Goal: Information Seeking & Learning: Learn about a topic

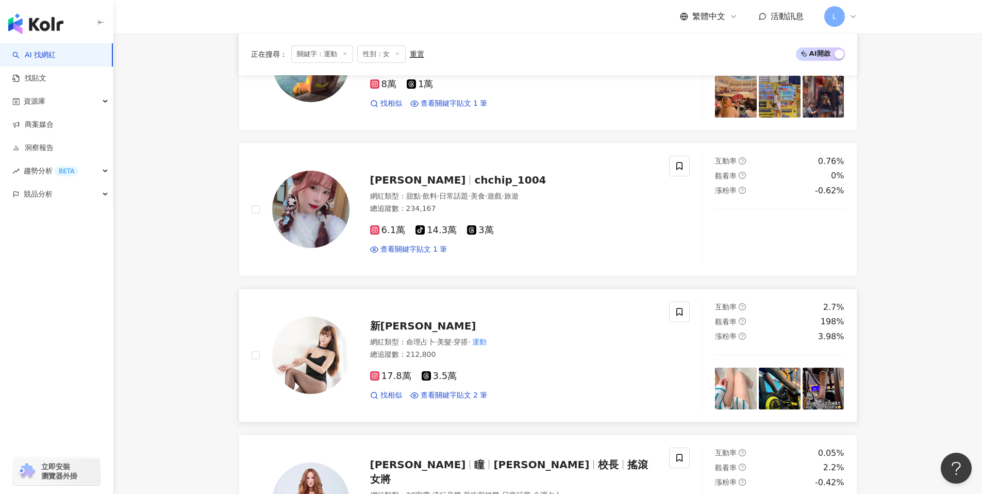
scroll to position [346, 0]
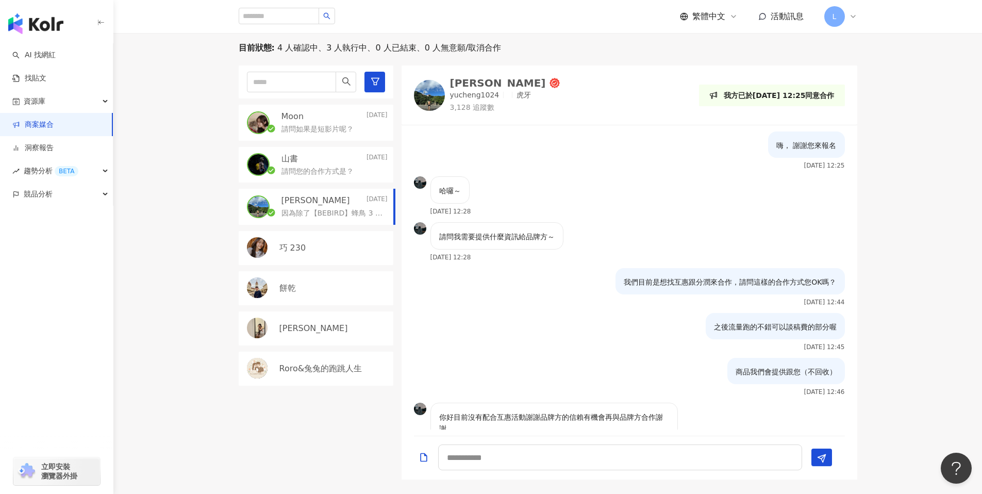
scroll to position [80, 0]
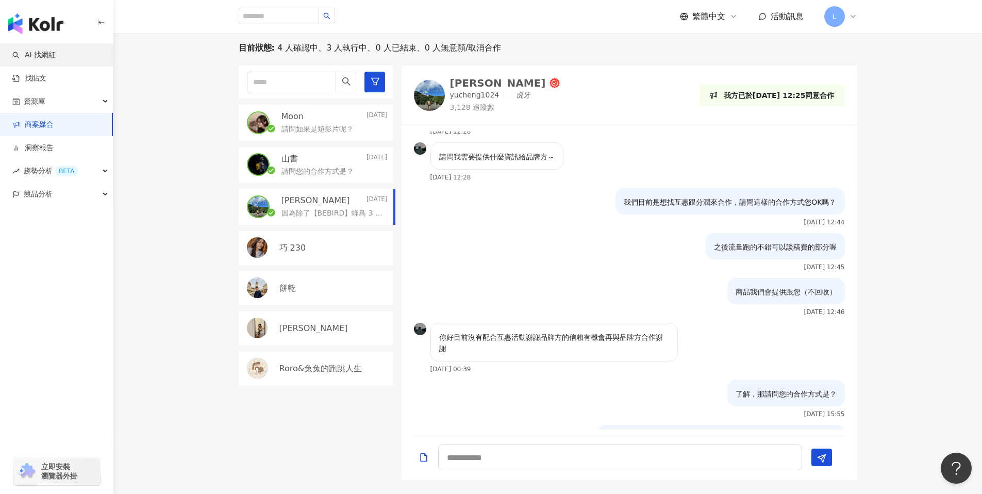
click at [51, 53] on link "AI 找網紅" at bounding box center [33, 55] width 43 height 10
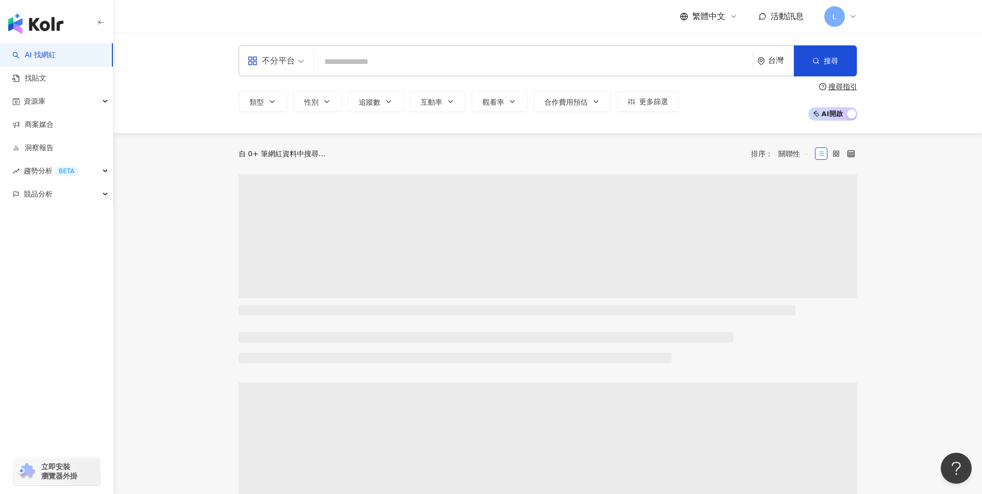
click at [372, 70] on input "search" at bounding box center [534, 62] width 430 height 20
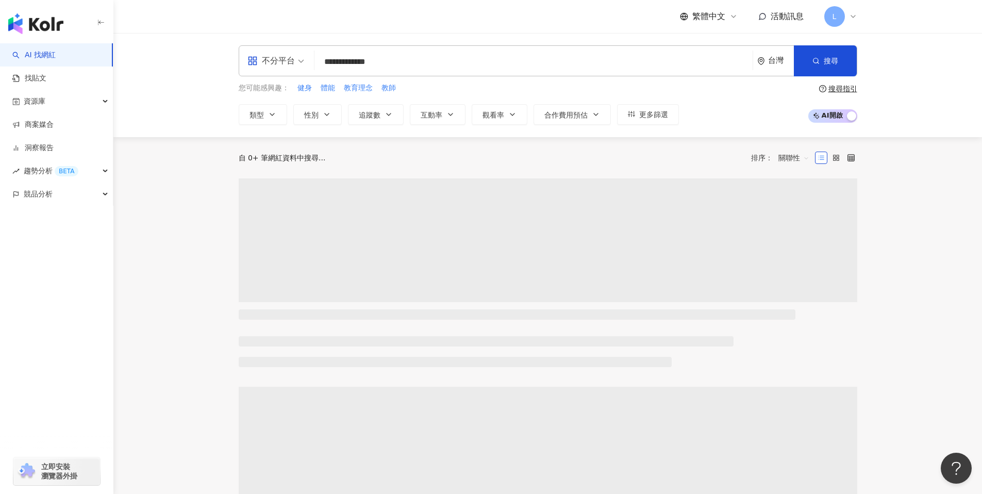
type input "**********"
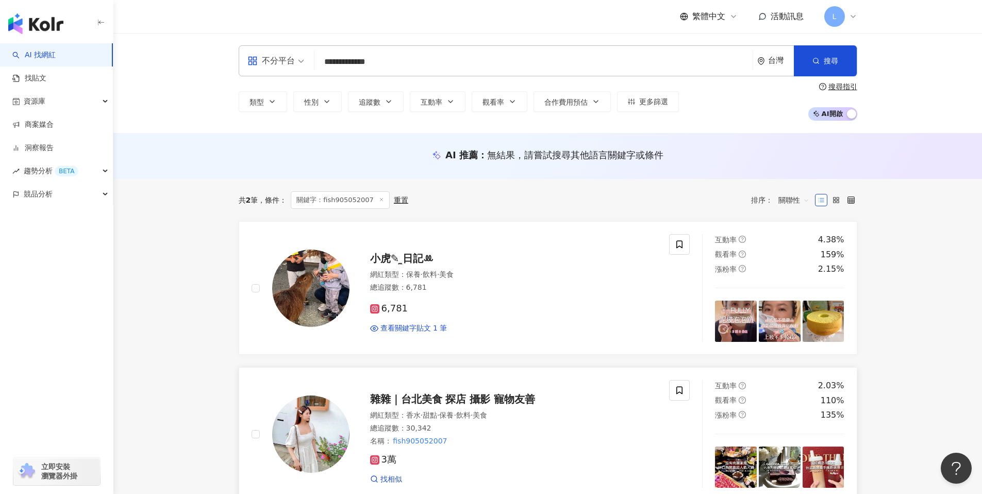
click at [328, 434] on img at bounding box center [310, 433] width 77 height 77
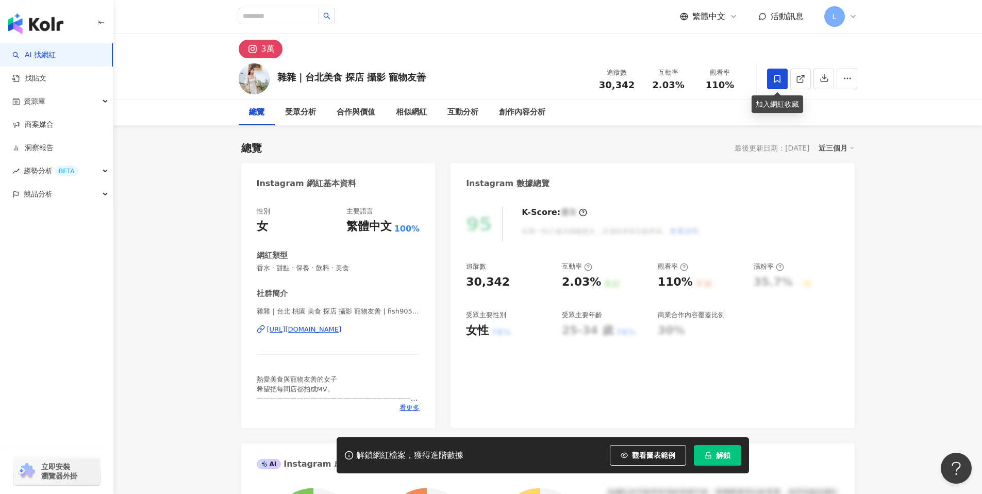
click at [776, 77] on icon at bounding box center [777, 78] width 9 height 9
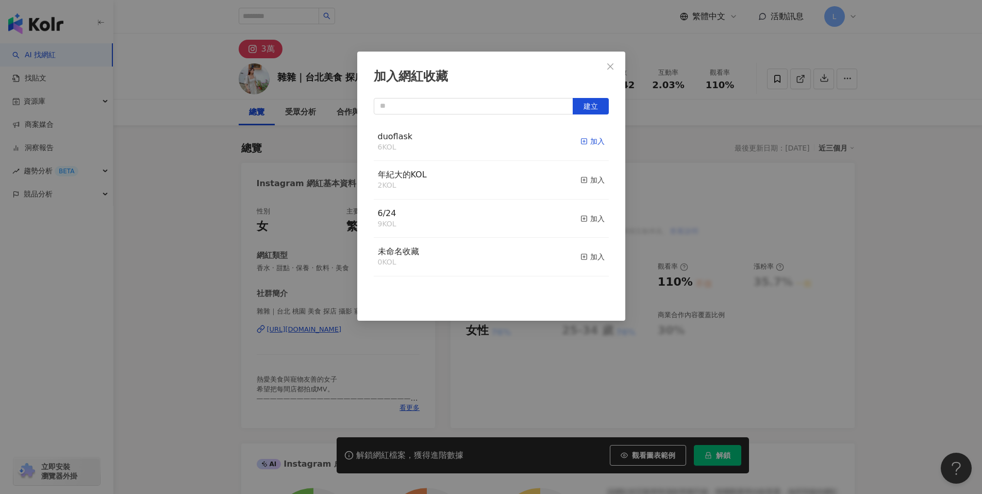
click at [580, 138] on div "加入" at bounding box center [592, 141] width 24 height 11
